Goal: Task Accomplishment & Management: Manage account settings

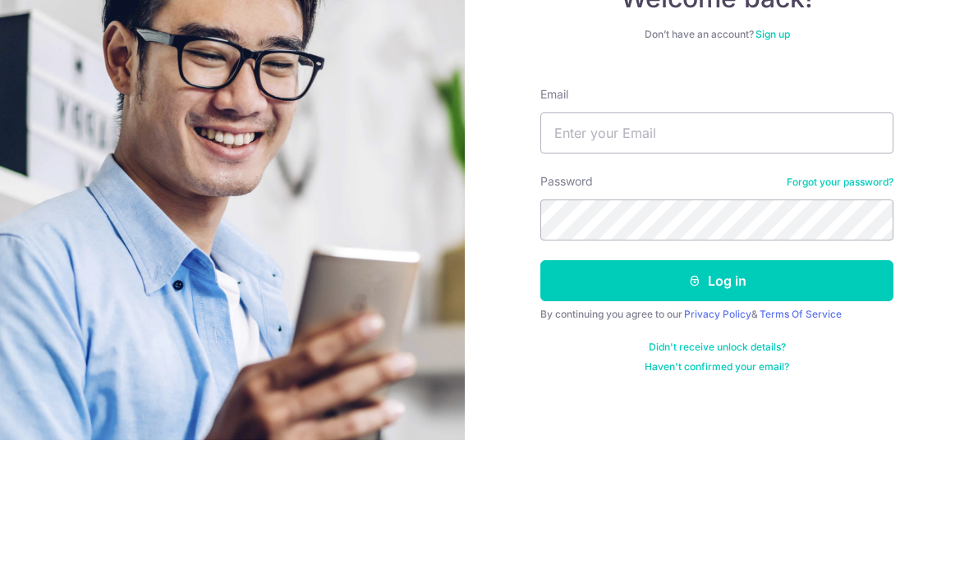
scroll to position [58, 0]
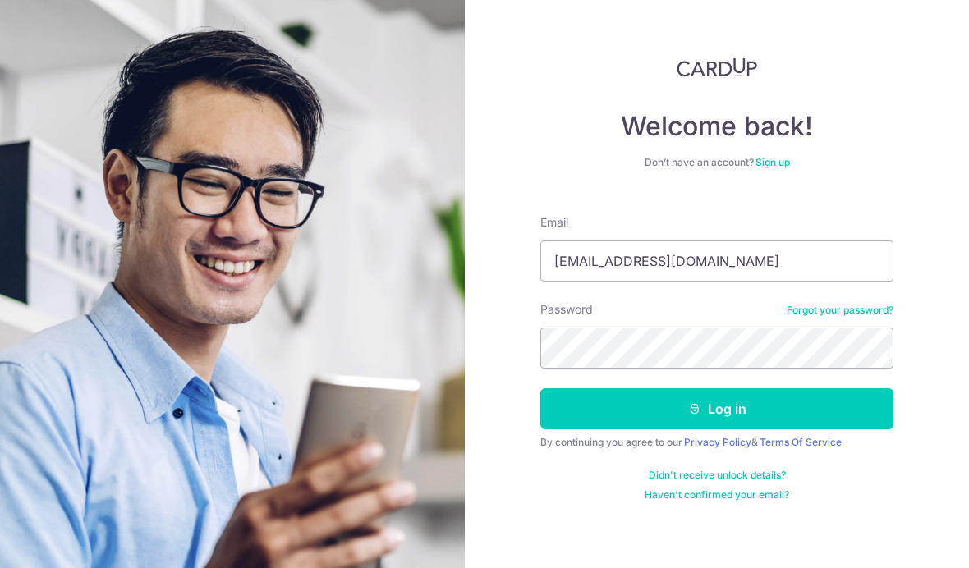
type input "shamady.matnin@gmail.com"
click at [717, 388] on button "Log in" at bounding box center [716, 408] width 353 height 41
click at [719, 388] on button "Log in" at bounding box center [716, 408] width 353 height 41
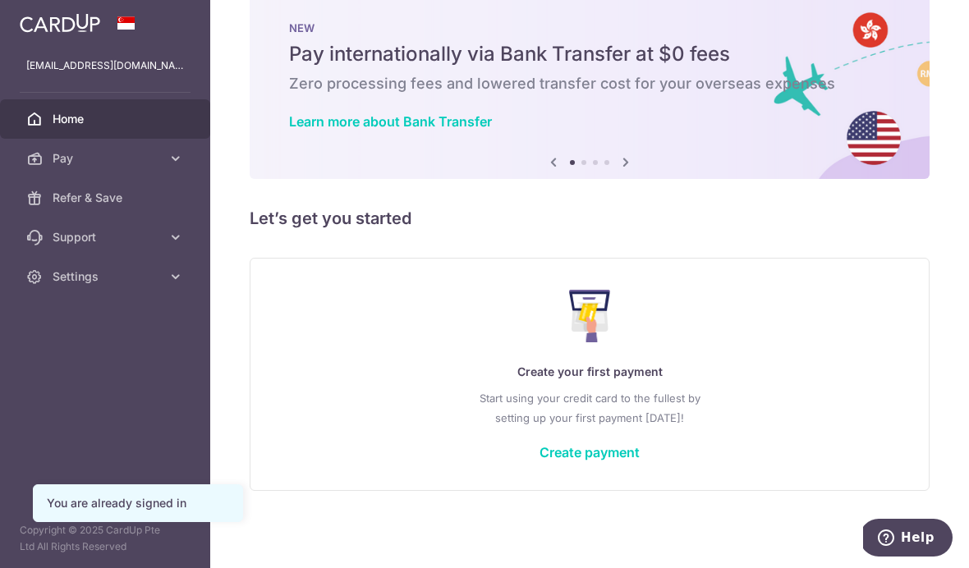
click at [0, 0] on icon "button" at bounding box center [0, 0] width 0 height 0
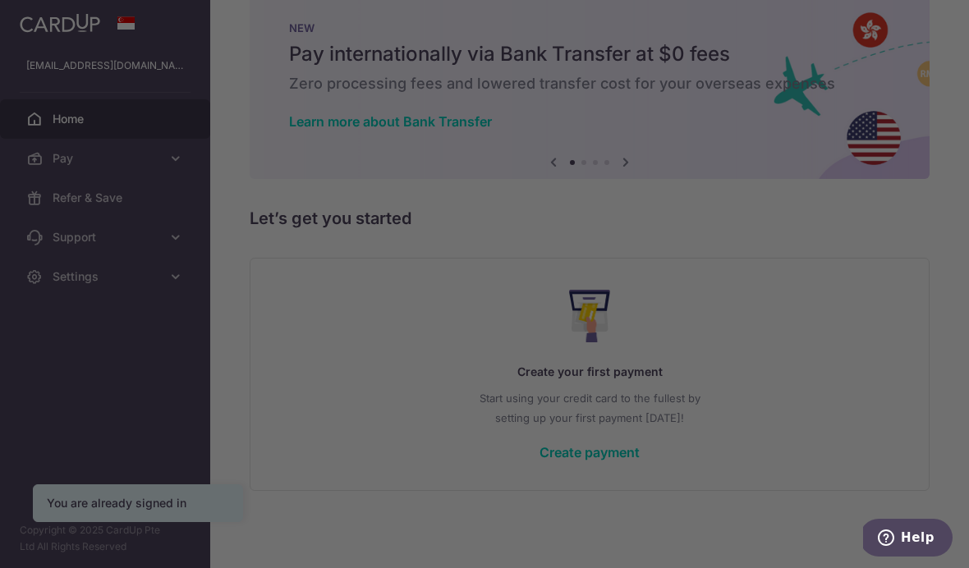
scroll to position [39, 0]
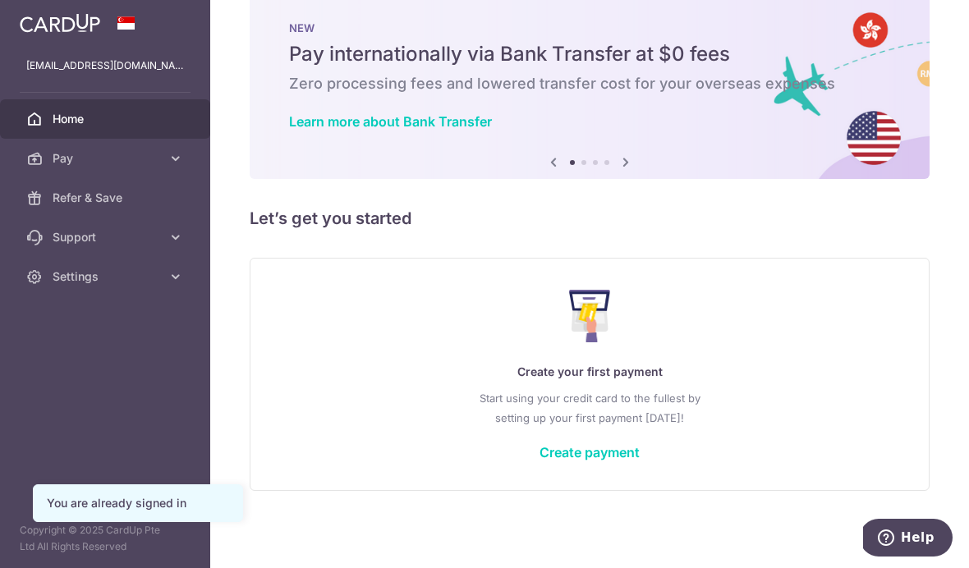
click at [62, 160] on span "Pay" at bounding box center [107, 158] width 108 height 16
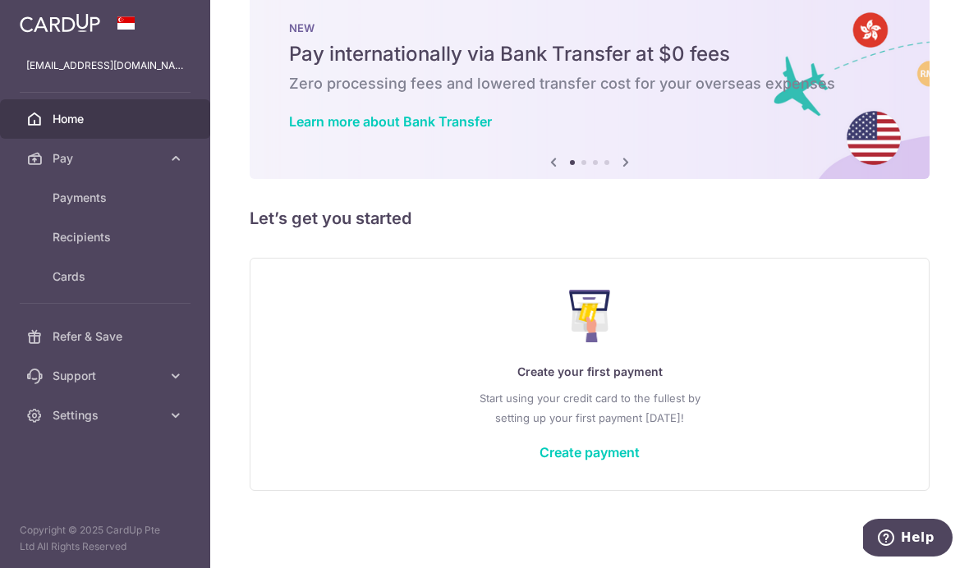
click at [66, 196] on span "Payments" at bounding box center [107, 198] width 108 height 16
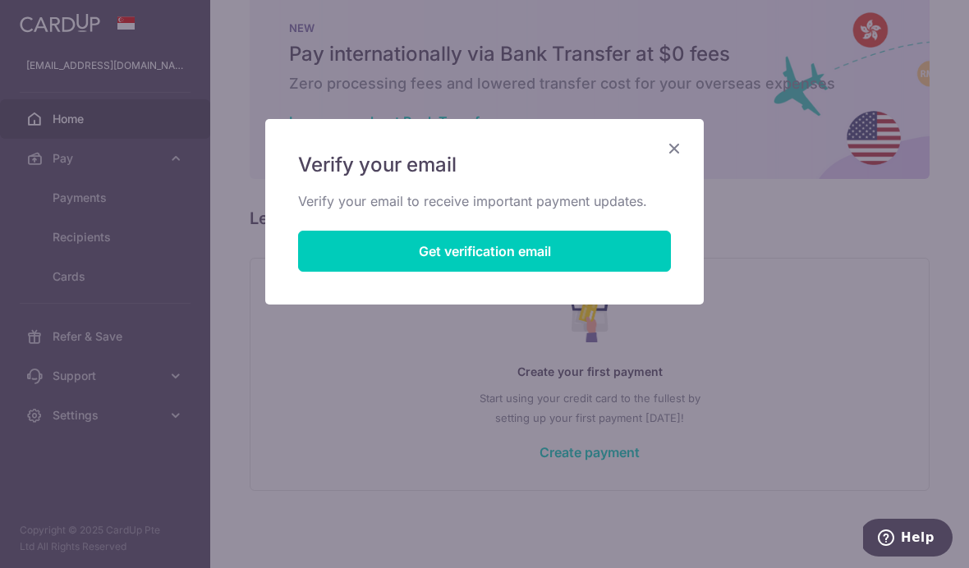
click at [681, 147] on icon "Close" at bounding box center [674, 148] width 20 height 21
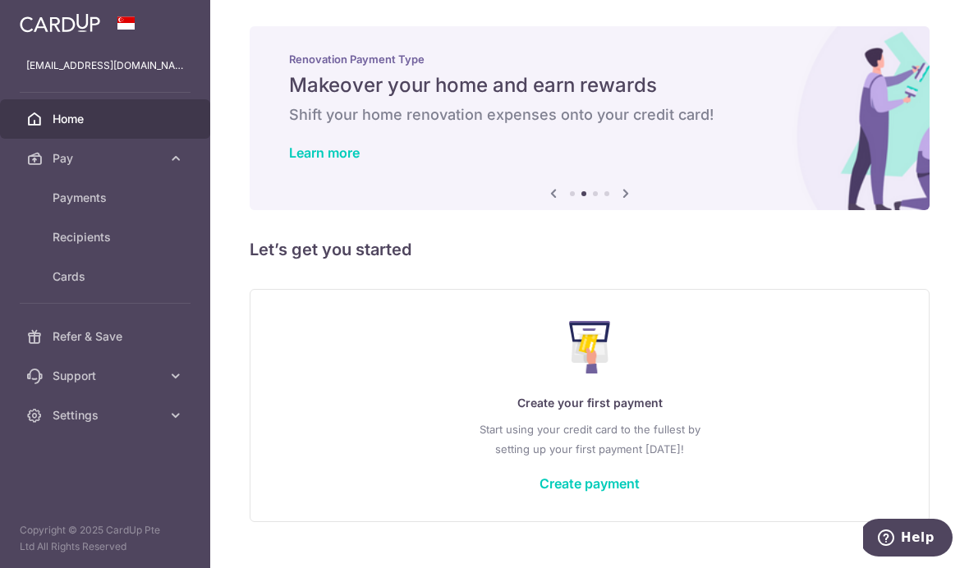
scroll to position [0, 0]
click at [69, 199] on span "Payments" at bounding box center [107, 198] width 108 height 16
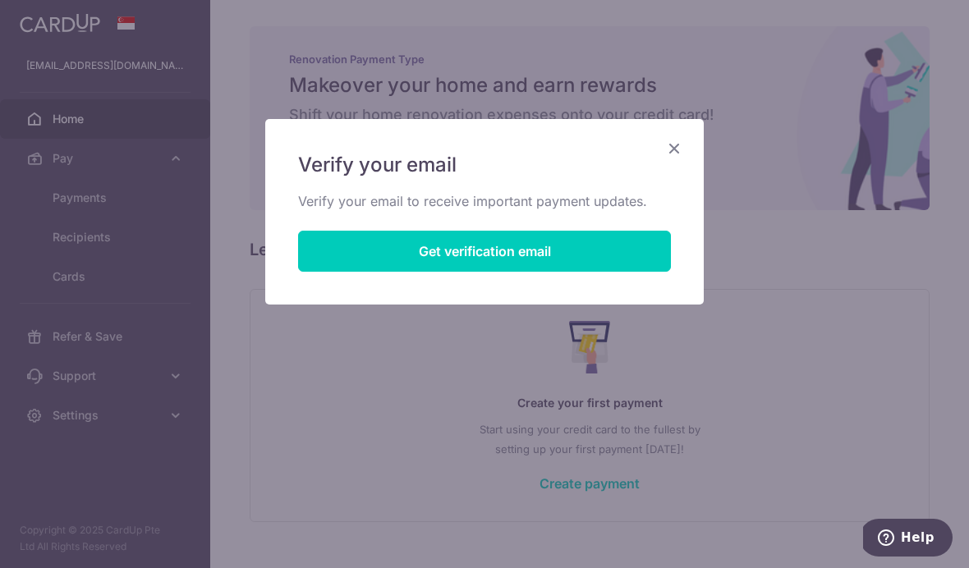
click at [534, 247] on button "Get verification email" at bounding box center [484, 251] width 373 height 41
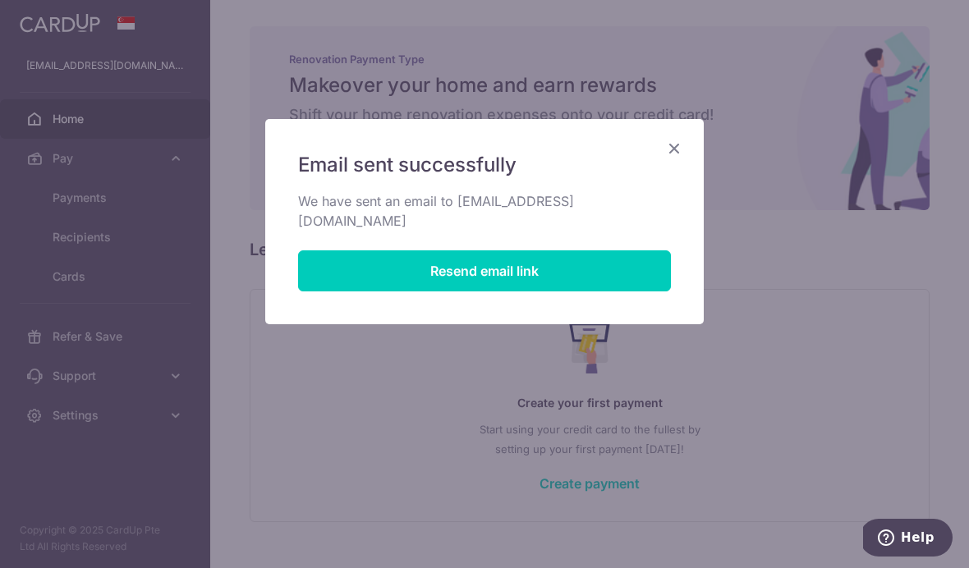
click at [677, 148] on icon "Close" at bounding box center [674, 148] width 20 height 21
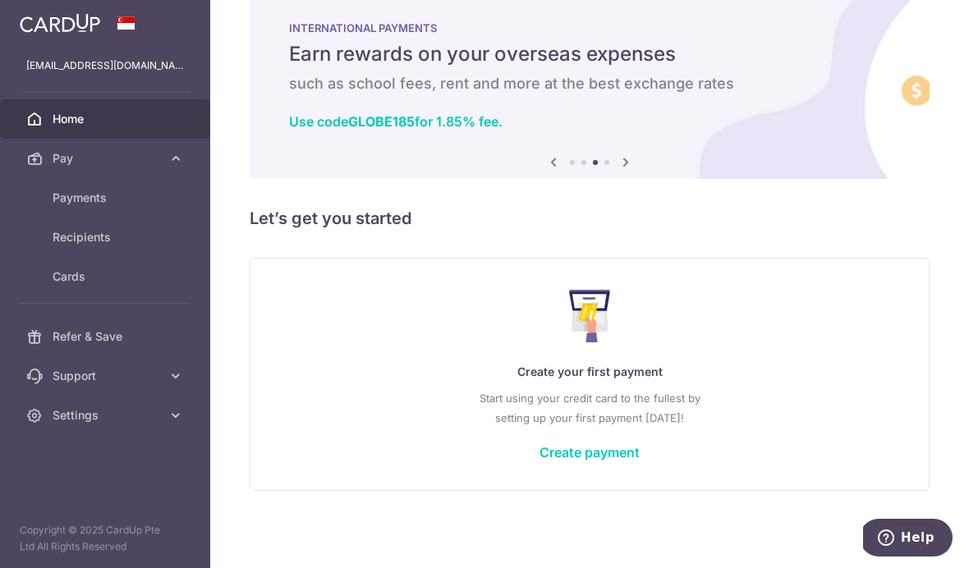
scroll to position [39, 0]
click at [63, 134] on link "Home" at bounding box center [105, 118] width 210 height 39
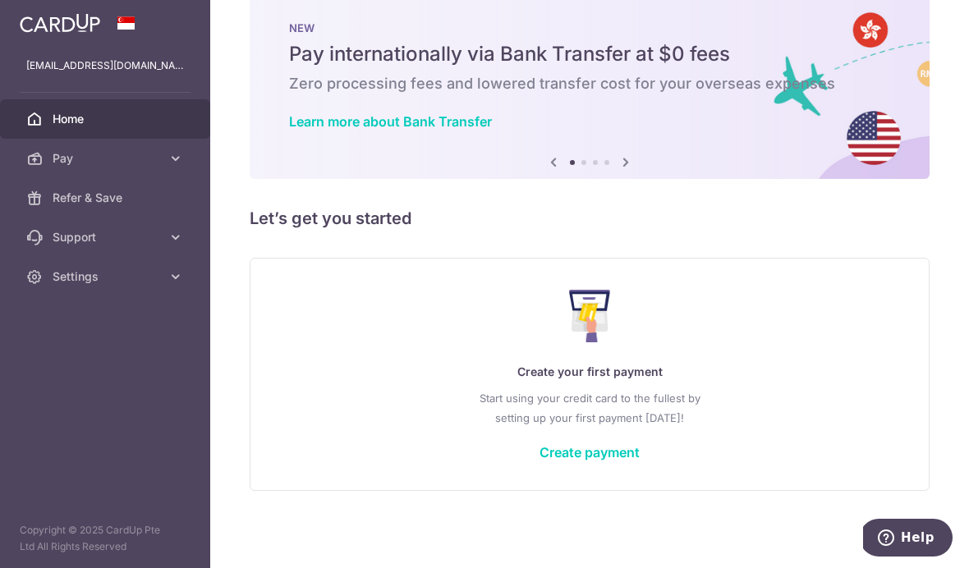
scroll to position [39, 0]
click at [0, 0] on icon "button" at bounding box center [0, 0] width 0 height 0
click at [84, 66] on p "[EMAIL_ADDRESS][DOMAIN_NAME]" at bounding box center [105, 65] width 158 height 16
click at [62, 31] on img at bounding box center [60, 23] width 80 height 20
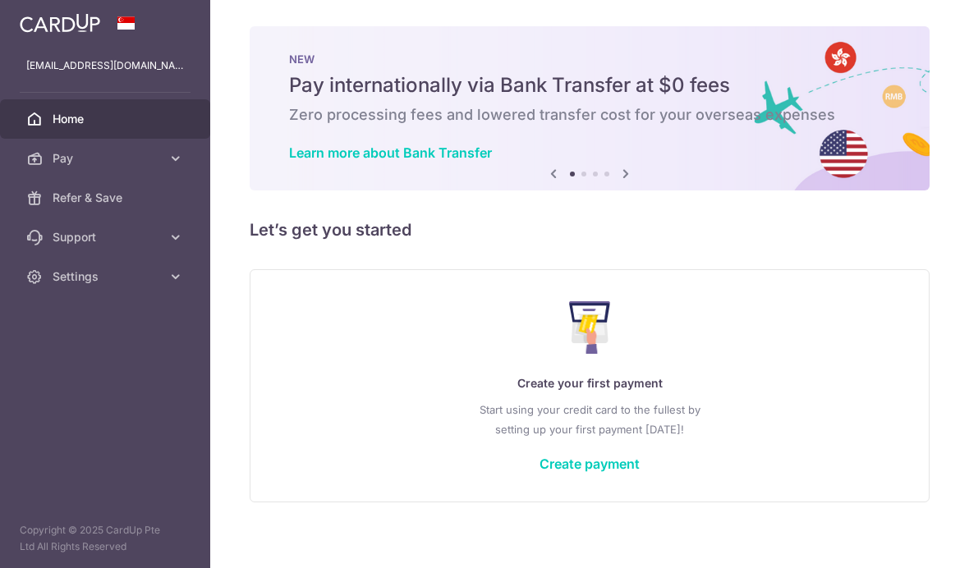
click at [250, 243] on h5 "Let’s get you started" at bounding box center [590, 230] width 680 height 26
click at [0, 0] on icon "button" at bounding box center [0, 0] width 0 height 0
click at [180, 273] on icon at bounding box center [175, 276] width 16 height 16
click at [91, 369] on link "Logout" at bounding box center [105, 355] width 210 height 39
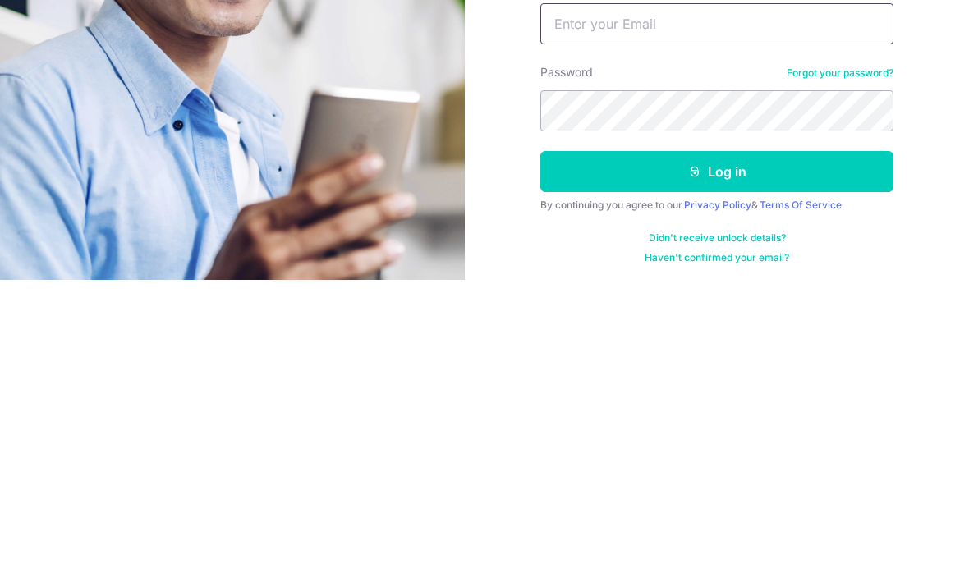
click at [663, 291] on input "Email" at bounding box center [716, 311] width 353 height 41
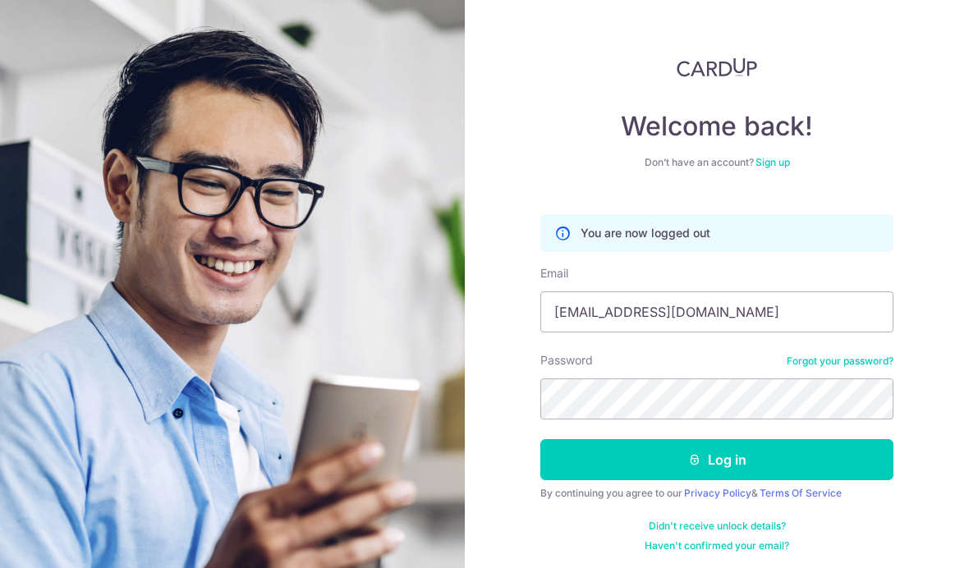
type input "macluvist@gmail.com"
click at [725, 439] on button "Log in" at bounding box center [716, 459] width 353 height 41
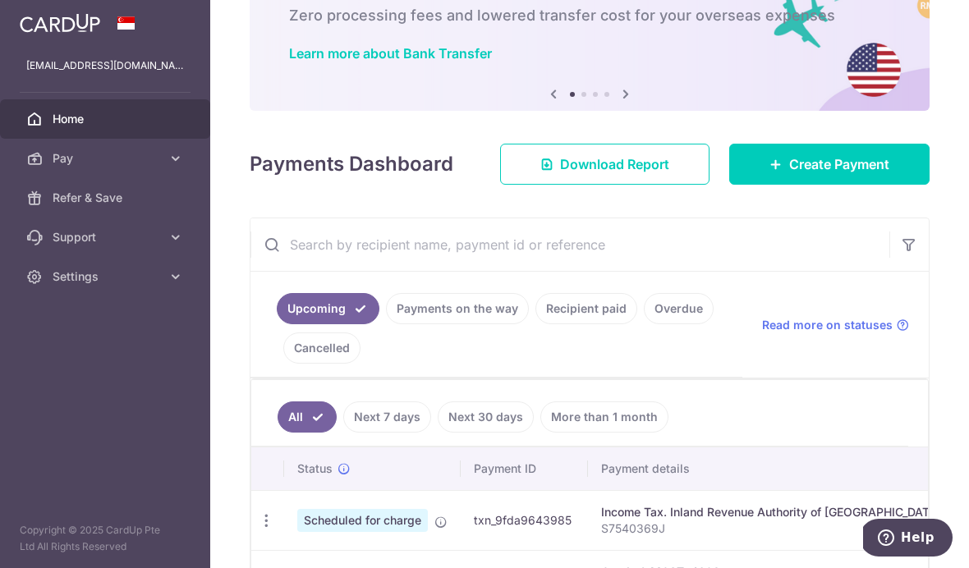
scroll to position [159, 0]
